Goal: Transaction & Acquisition: Subscribe to service/newsletter

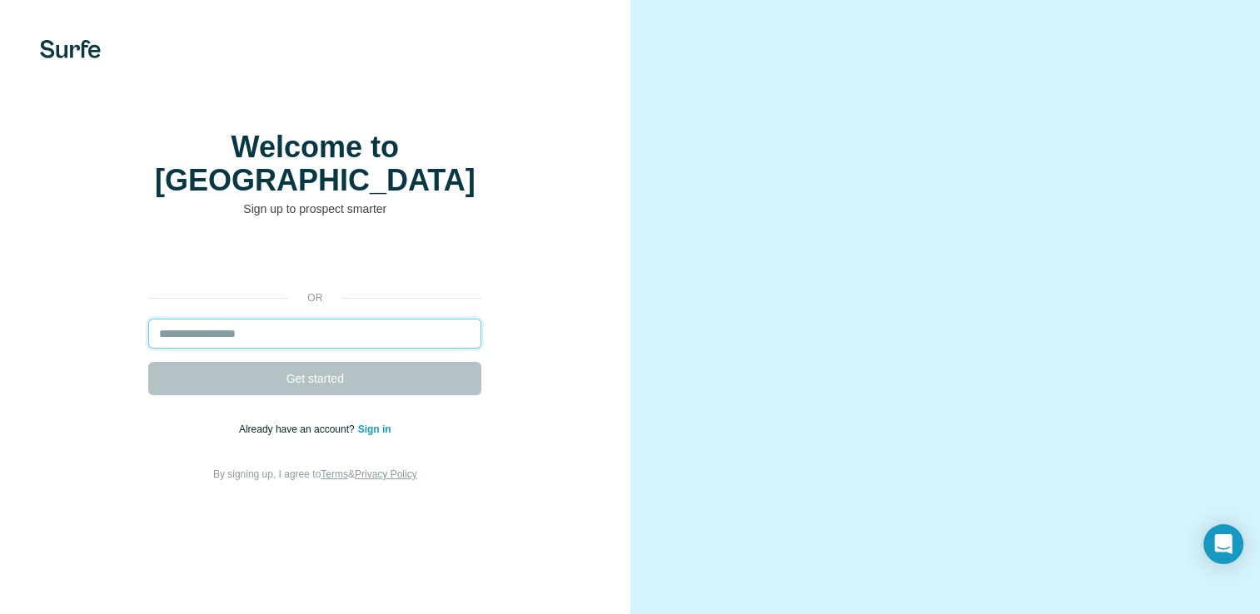
click at [245, 347] on input "email" at bounding box center [314, 334] width 333 height 30
type input "**********"
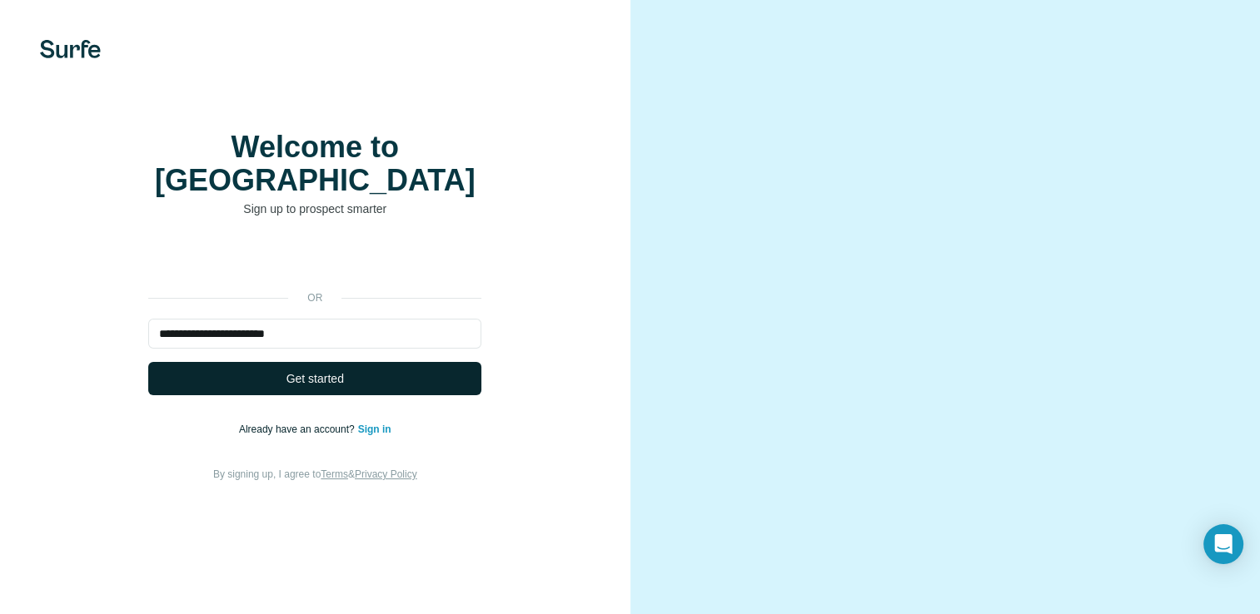
click at [276, 388] on button "Get started" at bounding box center [314, 378] width 333 height 33
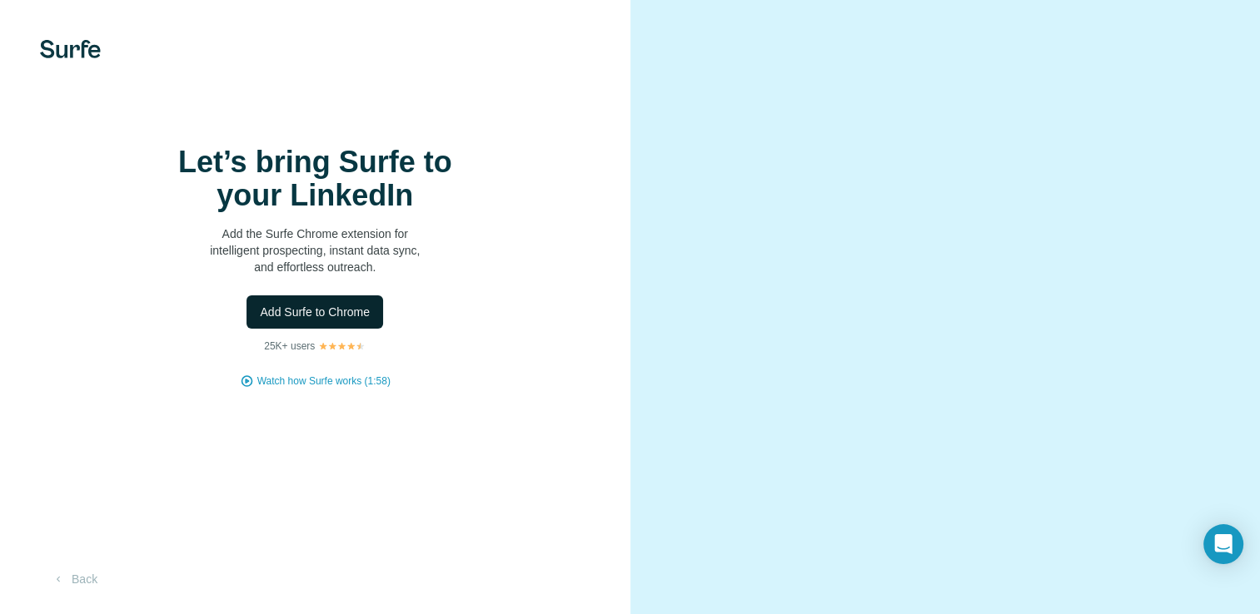
click at [260, 321] on span "Add Surfe to Chrome" at bounding box center [315, 312] width 110 height 17
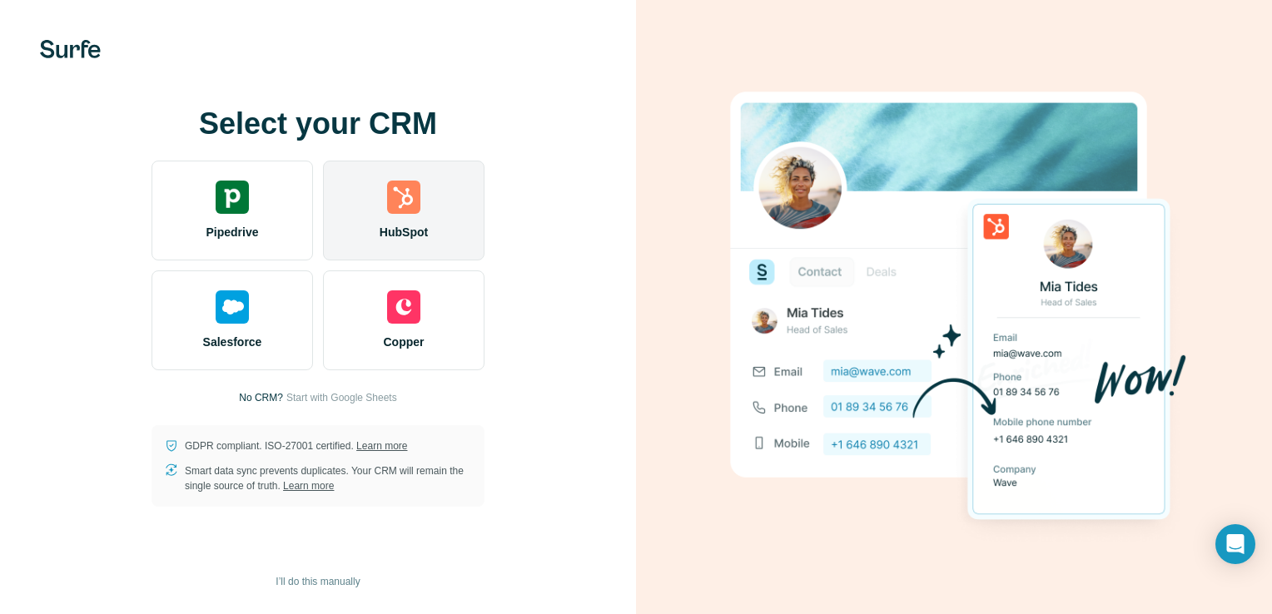
click at [396, 220] on div "HubSpot" at bounding box center [404, 211] width 162 height 100
click at [410, 202] on img at bounding box center [403, 197] width 33 height 33
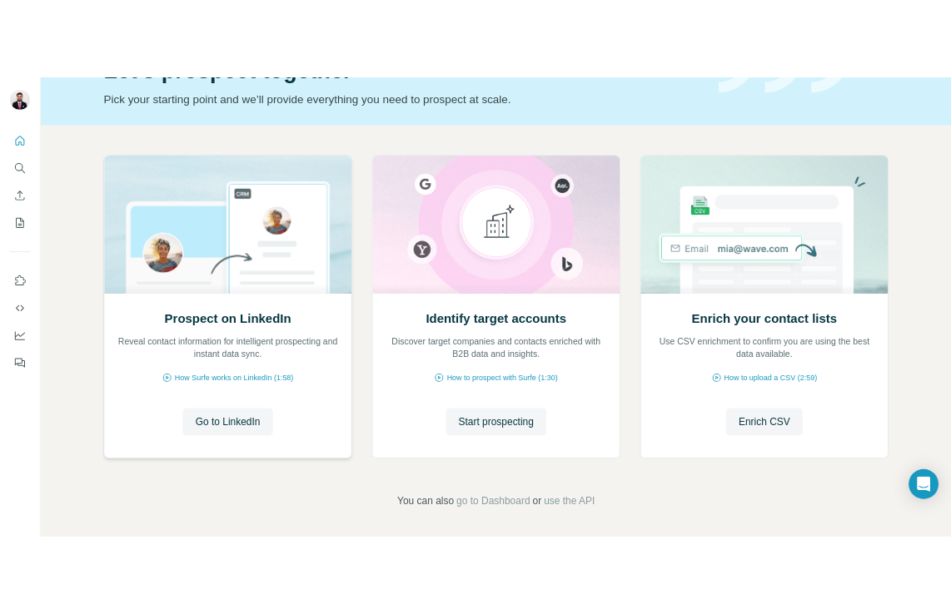
scroll to position [104, 0]
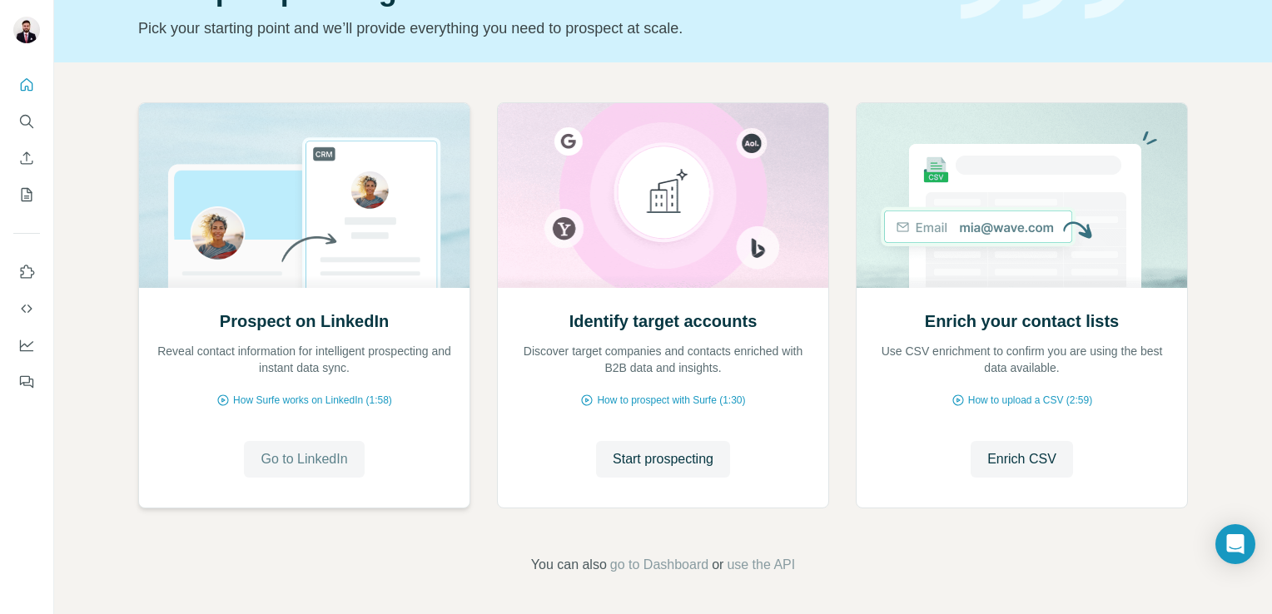
click at [296, 458] on span "Go to LinkedIn" at bounding box center [304, 460] width 87 height 20
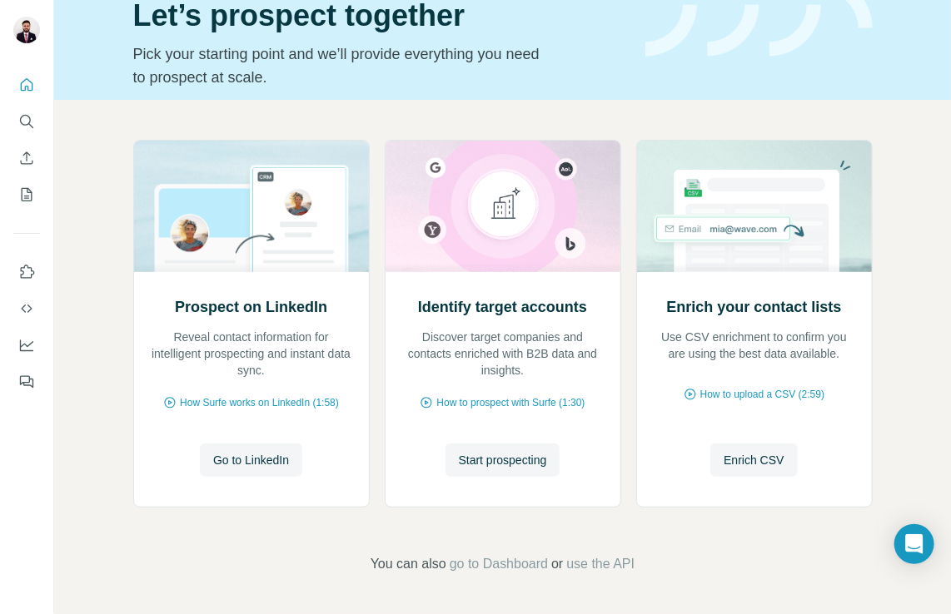
scroll to position [66, 0]
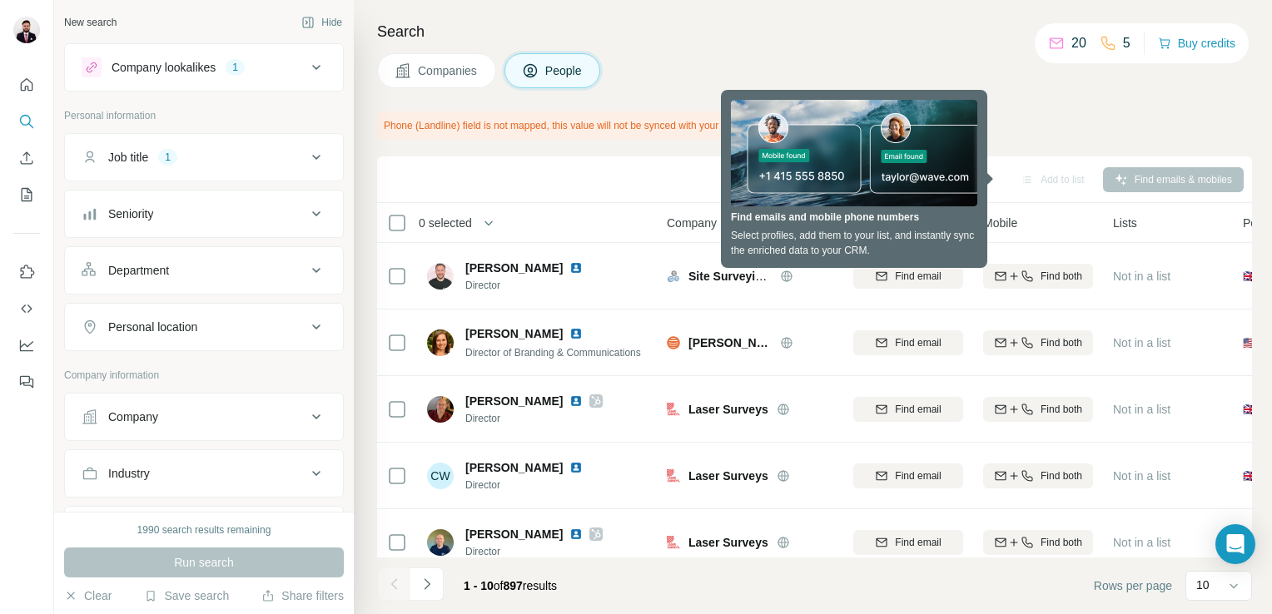
click at [1041, 132] on div "Phone (Landline) field is not mapped, this value will not be synced with your C…" at bounding box center [814, 126] width 875 height 28
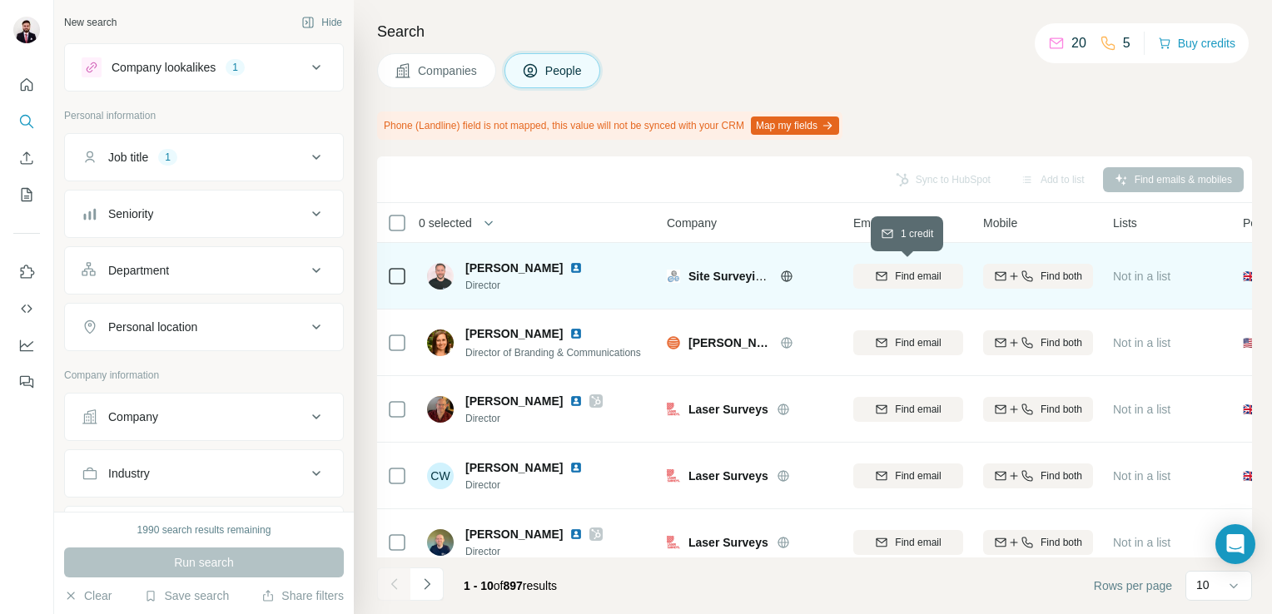
click at [896, 276] on span "Find email" at bounding box center [918, 276] width 46 height 15
click at [902, 106] on div "Search Companies People Phone (Landline) field is not mapped, this value will n…" at bounding box center [813, 307] width 918 height 614
click at [514, 265] on span "Samuel Knott" at bounding box center [513, 268] width 97 height 17
click at [1143, 273] on span "1 list" at bounding box center [1148, 274] width 21 height 15
click at [569, 266] on img at bounding box center [575, 267] width 13 height 13
